Goal: Task Accomplishment & Management: Use online tool/utility

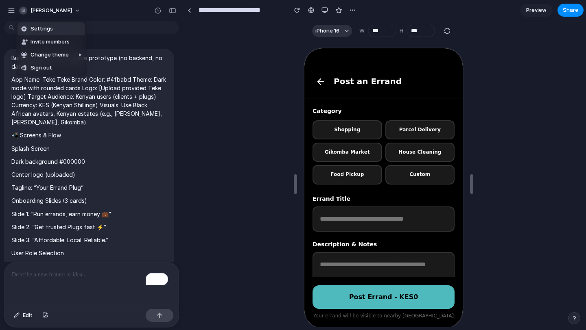
scroll to position [2507, 0]
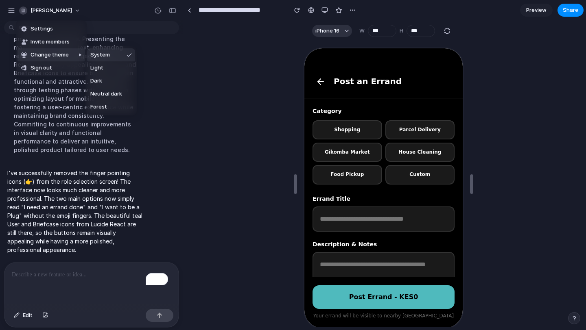
click at [325, 10] on div "Settings Invite members Change theme Sign out" at bounding box center [293, 165] width 586 height 330
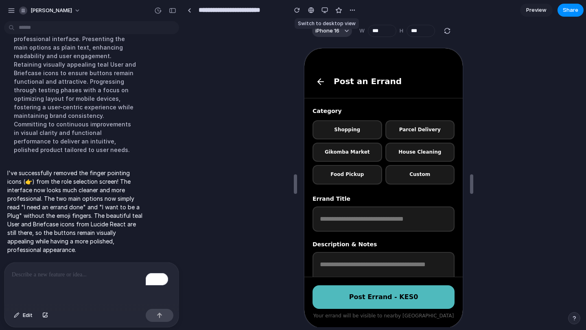
click at [325, 10] on div "button" at bounding box center [324, 10] width 7 height 7
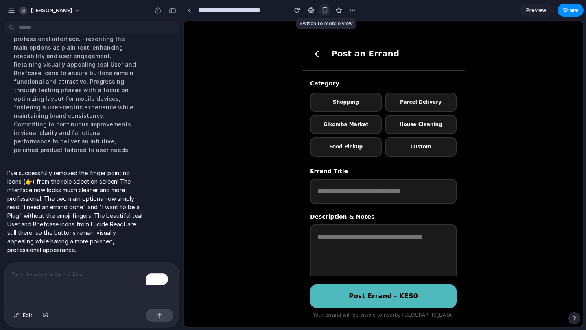
click at [324, 9] on div "button" at bounding box center [324, 10] width 7 height 7
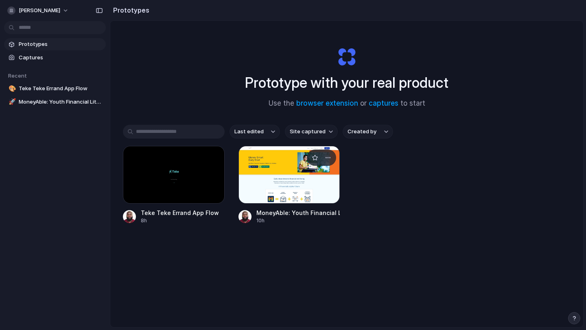
click at [296, 170] on div at bounding box center [289, 175] width 102 height 58
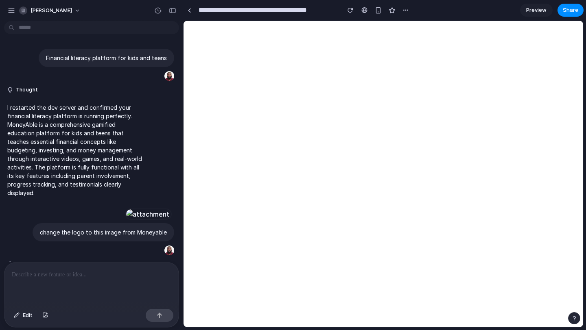
scroll to position [350, 0]
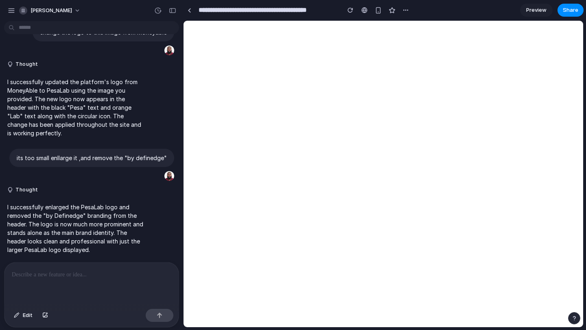
click at [25, 275] on p at bounding box center [91, 275] width 159 height 10
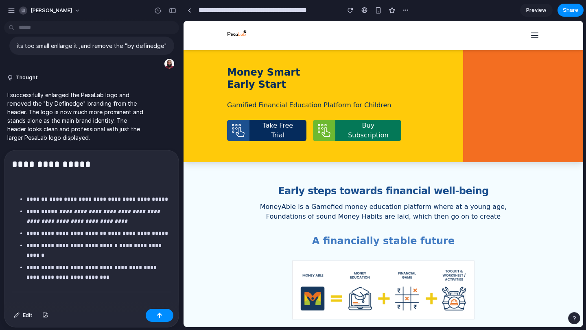
scroll to position [0, 0]
click at [159, 319] on button "button" at bounding box center [160, 315] width 28 height 13
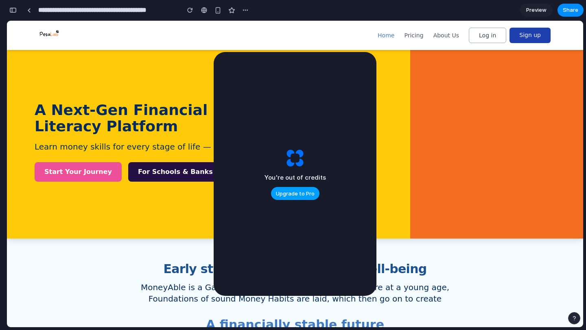
click at [295, 194] on span "Upgrade to Pro" at bounding box center [295, 194] width 39 height 8
click at [536, 12] on span "Preview" at bounding box center [536, 10] width 20 height 8
